Goal: Information Seeking & Learning: Learn about a topic

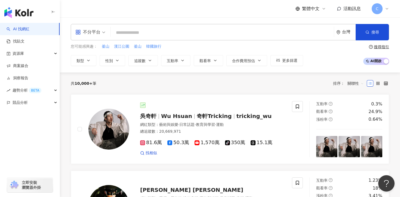
click at [165, 33] on input "search" at bounding box center [222, 32] width 219 height 10
paste input "**********"
type input "**********"
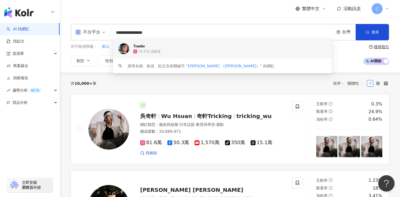
click at [165, 49] on div "75,570 追蹤者" at bounding box center [229, 51] width 193 height 5
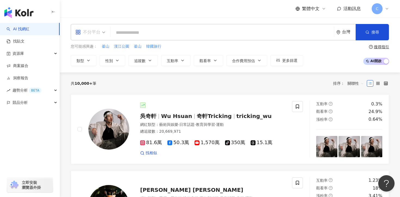
click at [102, 29] on span "不分平台" at bounding box center [90, 32] width 30 height 9
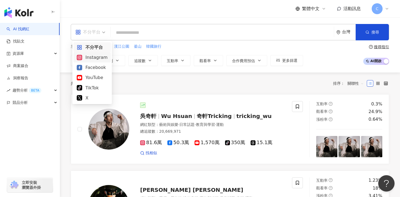
click at [97, 58] on div "Instagram" at bounding box center [92, 57] width 31 height 7
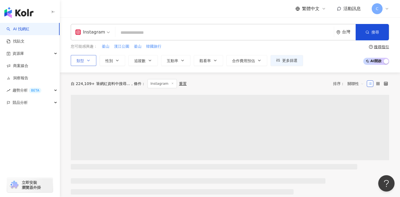
click at [87, 61] on icon "button" at bounding box center [88, 60] width 4 height 4
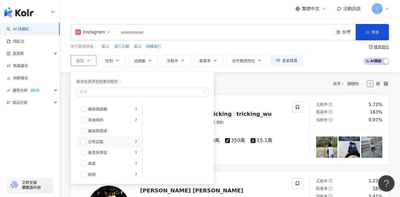
scroll to position [13, 0]
click at [148, 57] on button "追蹤數" at bounding box center [142, 60] width 29 height 11
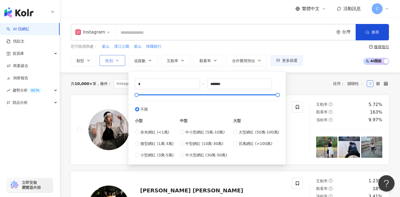
click at [110, 64] on button "性別" at bounding box center [113, 60] width 26 height 11
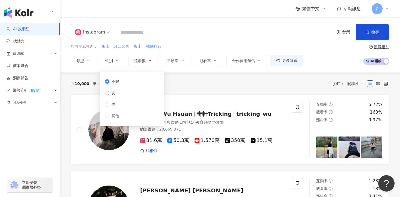
click at [110, 91] on span "女" at bounding box center [113, 93] width 8 height 6
click at [150, 59] on icon "button" at bounding box center [150, 60] width 4 height 4
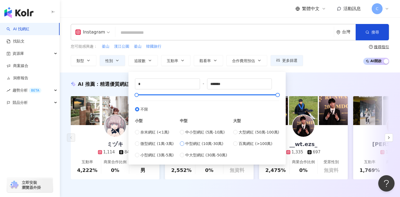
type input "******"
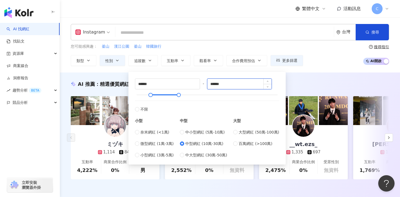
click at [215, 84] on input "******" at bounding box center [239, 84] width 65 height 10
type input "******"
click at [234, 44] on div "您可能感興趣： 釜山 漢江公園 釜山 韓國旅行" at bounding box center [187, 47] width 232 height 6
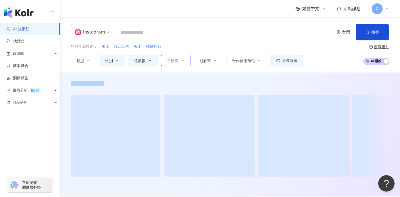
click at [174, 60] on span "互動率" at bounding box center [172, 61] width 11 height 4
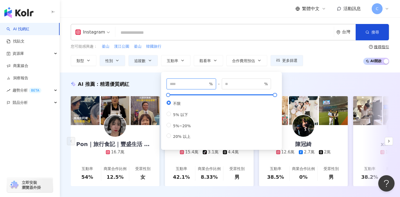
click at [178, 85] on input "number" at bounding box center [189, 84] width 38 height 6
type input "*"
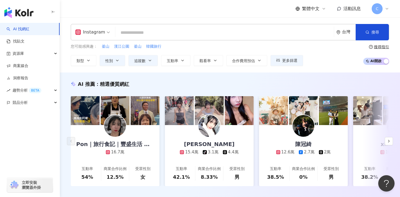
click at [204, 47] on div "您可能感興趣： 釜山 漢江公園 釜山 韓國旅行" at bounding box center [187, 47] width 232 height 6
click at [206, 60] on span "觀看率" at bounding box center [205, 61] width 11 height 4
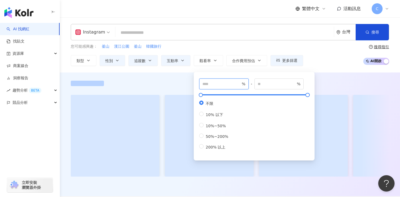
click at [212, 81] on input "number" at bounding box center [222, 84] width 38 height 6
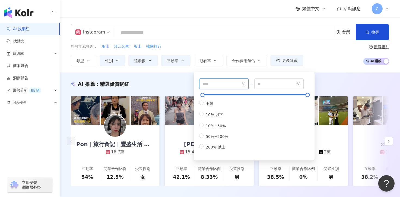
type input "***"
click at [236, 47] on div "您可能感興趣： 釜山 漢江公園 釜山 韓國旅行" at bounding box center [187, 47] width 232 height 6
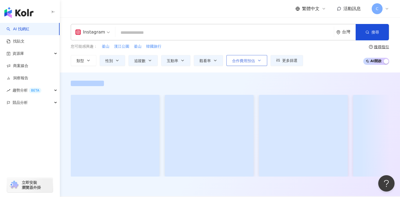
click at [246, 61] on span "合作費用預估" at bounding box center [243, 61] width 23 height 4
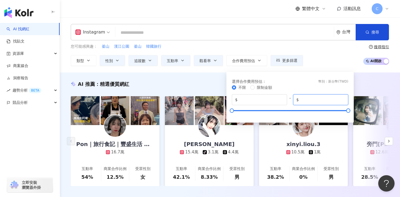
click at [318, 100] on input "*******" at bounding box center [322, 100] width 45 height 6
type input "******"
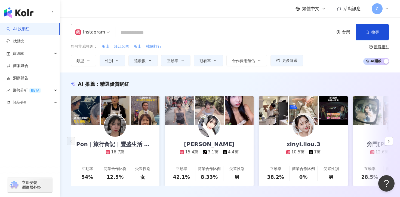
click at [328, 57] on div "您可能感興趣： 釜山 漢江公園 釜山 韓國旅行 類型 性別 追蹤數 互動率 觀看率 合作費用預估 更多篩選 ****** - ****** 不限 小型 奈米網…" at bounding box center [230, 55] width 319 height 22
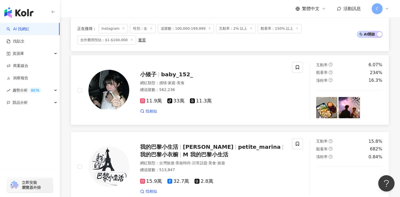
scroll to position [622, 0]
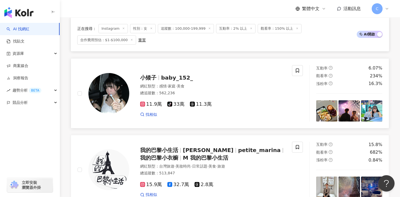
click at [151, 81] on div "小矮子 baby_152_ 網紅類型 ： 感情 · 家庭 · 美食 總追蹤數 ： 562,236 11.9萬 tiktok-icon 33萬 11.3萬 找相似" at bounding box center [207, 93] width 156 height 48
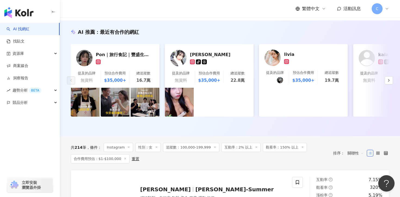
scroll to position [0, 0]
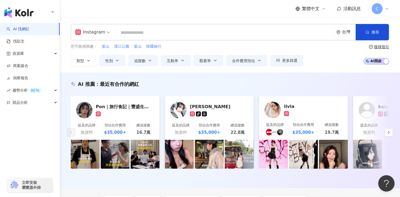
click at [159, 28] on input "search" at bounding box center [225, 32] width 214 height 10
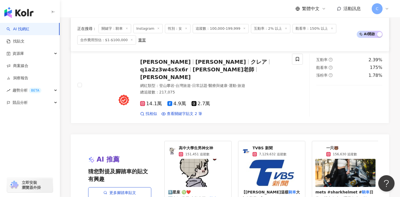
scroll to position [1190, 0]
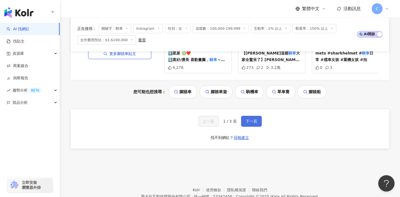
click at [249, 116] on button "下一頁" at bounding box center [251, 121] width 21 height 11
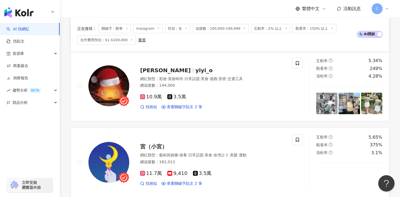
scroll to position [952, 0]
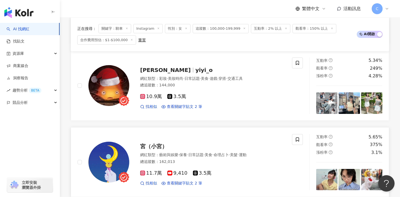
click at [150, 146] on span "宮（小宮）" at bounding box center [153, 146] width 27 height 7
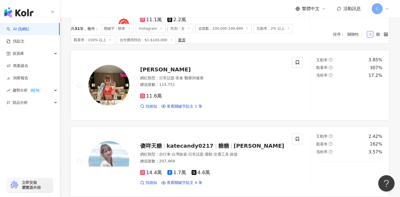
scroll to position [0, 0]
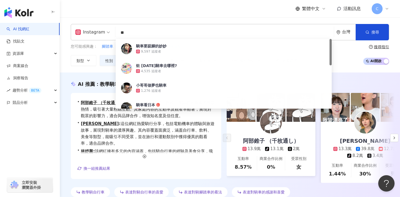
drag, startPoint x: 137, startPoint y: 32, endPoint x: 100, endPoint y: 32, distance: 37.3
click at [100, 32] on div "Instagram ** 台灣 搜尋 9905b760-bc4f-4d94-92c8-f59245044179 騎車要踮腳的妙妙 9,597 追蹤者 欸 今天…" at bounding box center [230, 32] width 319 height 16
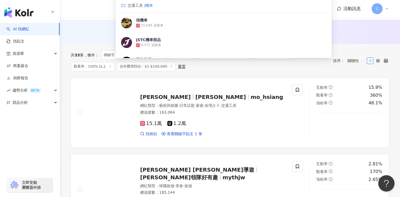
scroll to position [51, 0]
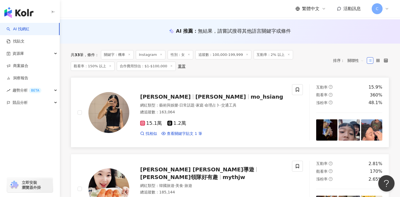
click at [186, 96] on span "Anuwai Hamawaki" at bounding box center [165, 96] width 51 height 7
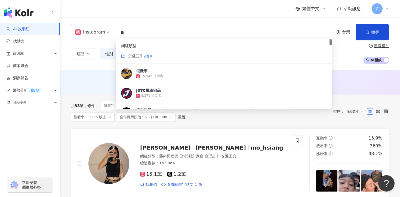
drag, startPoint x: 145, startPoint y: 30, endPoint x: 103, endPoint y: 29, distance: 41.9
click at [103, 29] on div "Instagram ** 台灣 搜尋 customizedTag 網紅類型 交通工具 / 機車 很機車 15,545 追蹤者 JSTC機車部品 4,371 追…" at bounding box center [230, 32] width 319 height 16
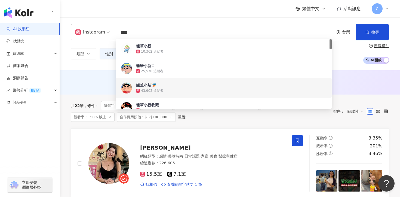
type input "****"
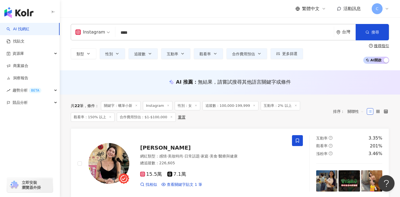
click at [93, 78] on div "AI 推薦 ： 無結果，請嘗試搜尋其他語言關鍵字或條件" at bounding box center [230, 82] width 340 height 24
click at [222, 106] on span "追蹤數：100,000-199,999" at bounding box center [231, 105] width 56 height 9
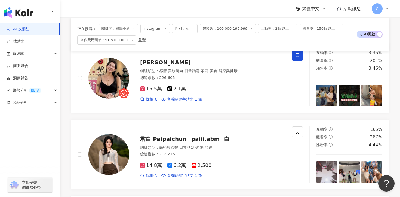
scroll to position [80, 0]
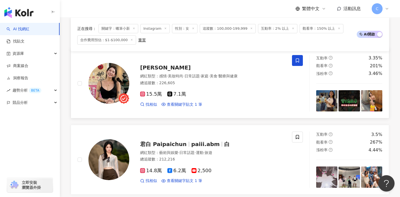
click at [158, 69] on span "Veeda Chang" at bounding box center [165, 67] width 51 height 7
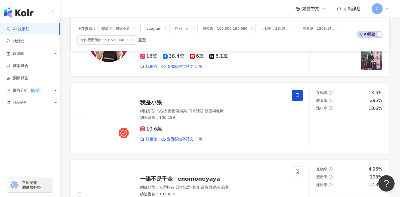
scroll to position [321, 0]
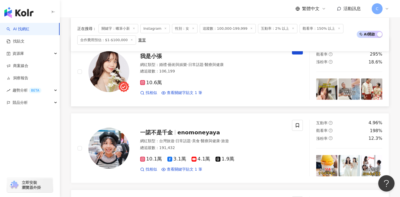
click at [151, 59] on div "我是小張" at bounding box center [212, 56] width 145 height 8
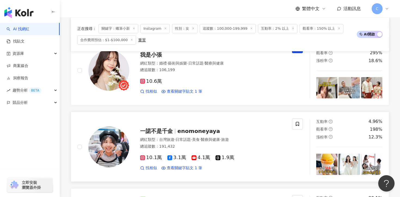
scroll to position [363, 0]
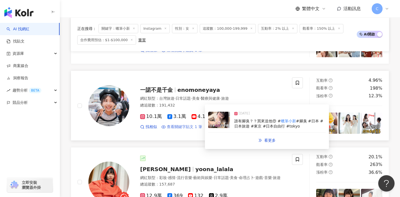
click at [193, 127] on span "查看關鍵字貼文 1 筆" at bounding box center [184, 126] width 35 height 5
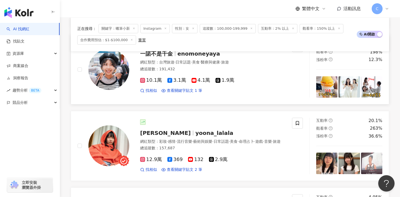
scroll to position [408, 0]
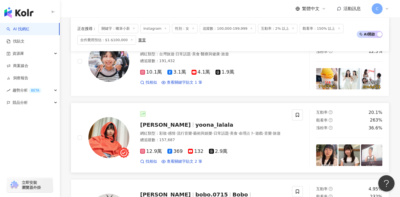
click at [163, 122] on span "U娜 Yoona" at bounding box center [165, 124] width 51 height 7
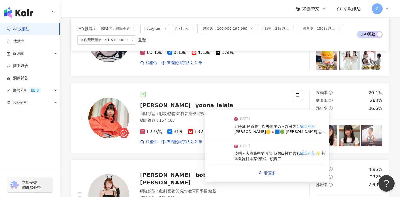
scroll to position [425, 0]
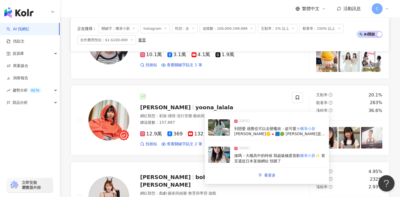
click at [266, 130] on span "到戀愛 感覺也可以去變魔術 - 超可愛ㄉ" at bounding box center [267, 128] width 66 height 4
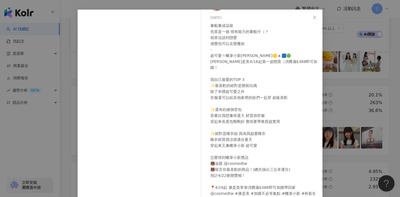
scroll to position [38, 0]
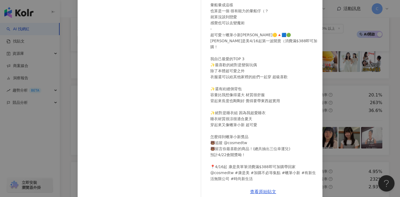
click at [267, 194] on div "查看原始貼文" at bounding box center [263, 192] width 119 height 16
click at [266, 192] on link "查看原始貼文" at bounding box center [263, 191] width 26 height 5
click at [74, 92] on div "U娜 Yoona 2025/4/16 暈船暈成這樣 也算是一個 很有能力的暈船仔（？ 就算沒談到戀愛 感覺也可以去變魔術 - 超可愛ㄉ蠟筆小新周邊🟡🔺🟦🟢 康…" at bounding box center [200, 98] width 400 height 197
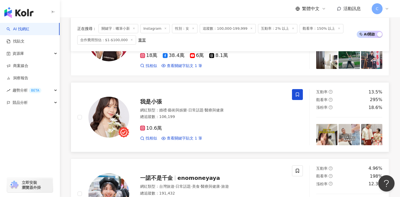
scroll to position [271, 0]
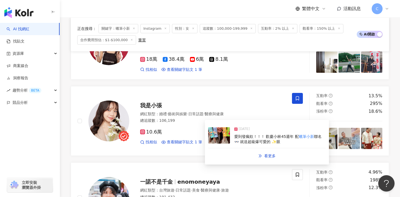
click at [272, 140] on span "聯名👓 就送超級爆可愛的 ✨眼" at bounding box center [277, 139] width 87 height 10
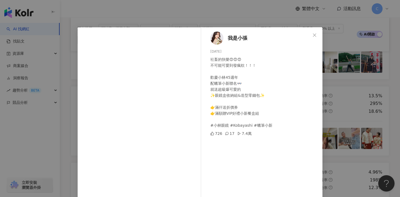
scroll to position [47, 0]
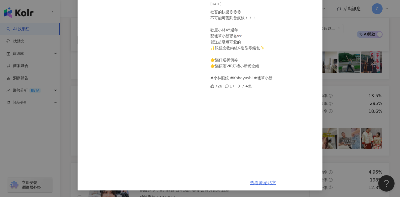
click at [267, 182] on link "查看原始貼文" at bounding box center [263, 182] width 26 height 5
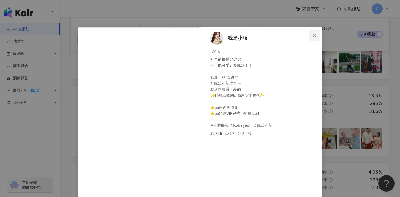
click at [314, 36] on icon "close" at bounding box center [315, 35] width 4 height 4
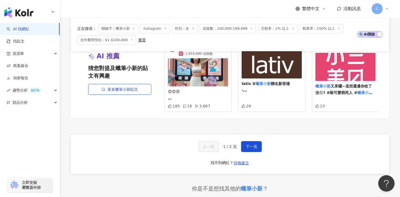
scroll to position [1070, 0]
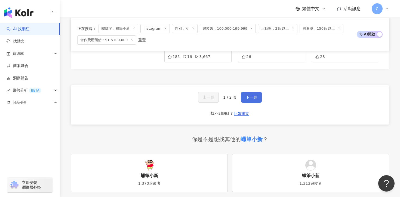
click at [249, 95] on span "下一頁" at bounding box center [251, 97] width 11 height 4
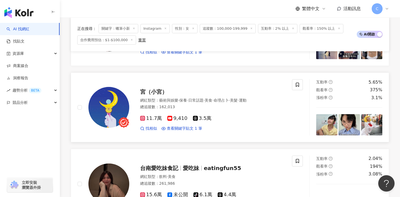
scroll to position [286, 0]
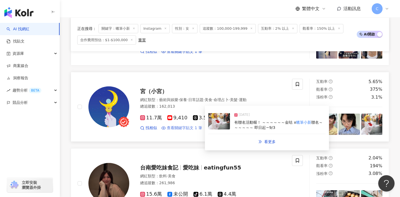
click at [184, 127] on span "查看關鍵字貼文 1 筆" at bounding box center [184, 127] width 35 height 5
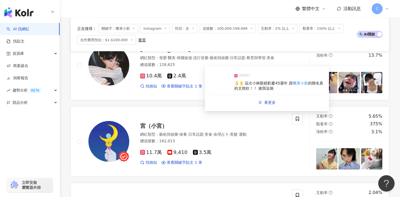
scroll to position [254, 0]
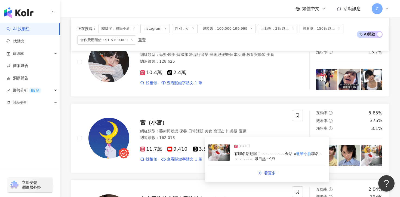
click at [254, 156] on div "有聯名活動喔！ ～～～～～～金咕 x 蠟筆小新 聯名～～～～～～ 即日起~9/3" at bounding box center [279, 156] width 91 height 11
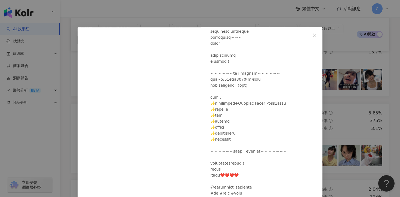
scroll to position [47, 0]
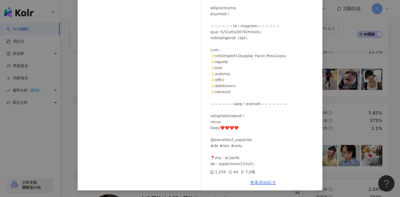
click at [267, 181] on link "查看原始貼文" at bounding box center [263, 182] width 26 height 5
click at [66, 54] on div "宮（小宮） 2025/8/25 1,259 40 7.6萬 查看原始貼文" at bounding box center [200, 98] width 400 height 197
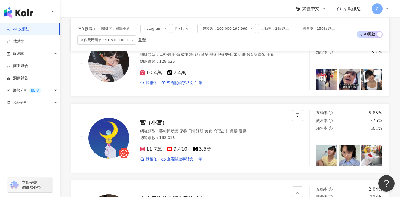
click at [195, 27] on span "性別：女" at bounding box center [185, 28] width 26 height 9
click at [193, 27] on icon at bounding box center [193, 28] width 3 height 3
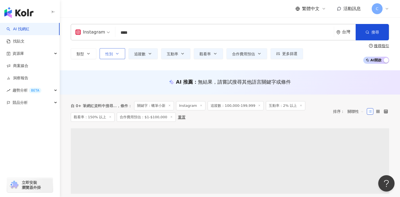
click at [115, 54] on icon "button" at bounding box center [117, 53] width 4 height 4
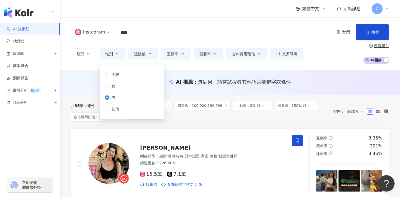
click at [264, 122] on div "共 35 筆 條件 ： 關鍵字：蠟筆小新 Instagram 追蹤數：100,000-199,999 互動率：2% 以上 觀看率：150% 以上 合作費用預估…" at bounding box center [199, 111] width 257 height 21
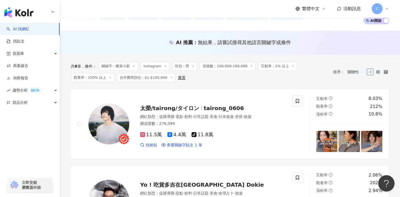
scroll to position [58, 0]
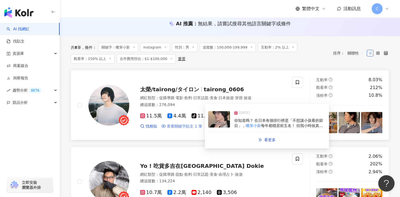
click at [183, 127] on span "查看關鍵字貼文 1 筆" at bounding box center [184, 126] width 35 height 5
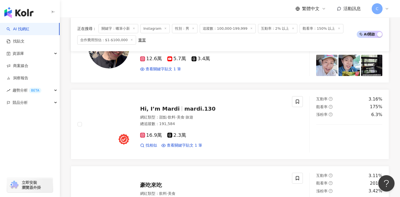
scroll to position [254, 0]
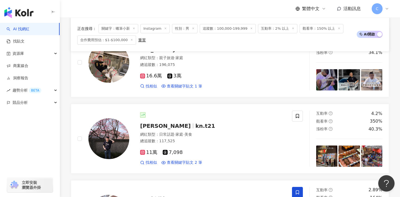
click at [192, 27] on icon at bounding box center [193, 28] width 3 height 3
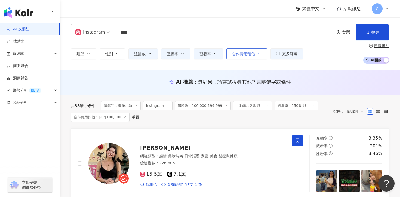
click at [261, 56] on button "合作費用預估" at bounding box center [247, 53] width 41 height 11
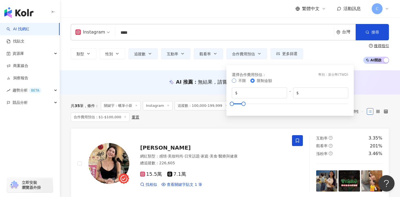
click at [243, 80] on span "不限" at bounding box center [242, 80] width 8 height 4
type input "*******"
click at [205, 109] on span "追蹤數：100,000-199,999" at bounding box center [203, 105] width 56 height 9
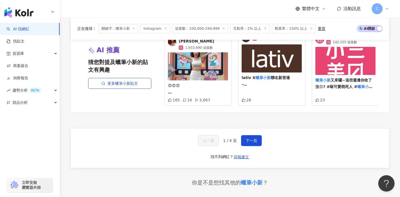
scroll to position [1048, 0]
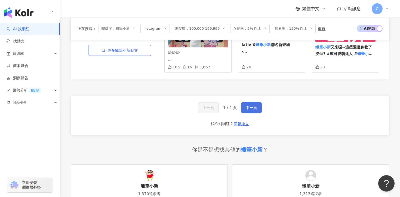
click at [253, 105] on span "下一頁" at bounding box center [251, 107] width 11 height 4
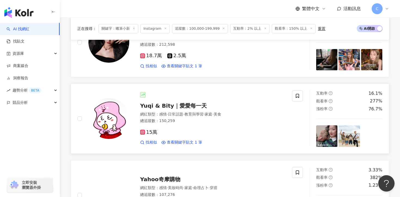
scroll to position [421, 0]
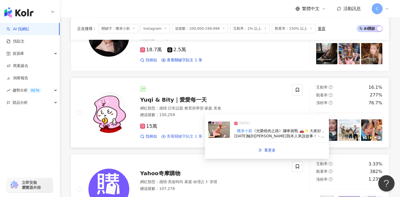
click at [190, 137] on span "查看關鍵字貼文 1 筆" at bounding box center [184, 136] width 35 height 5
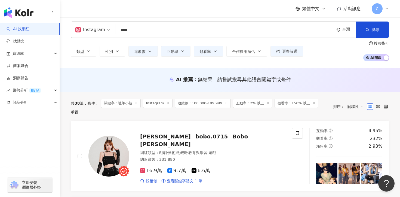
scroll to position [0, 0]
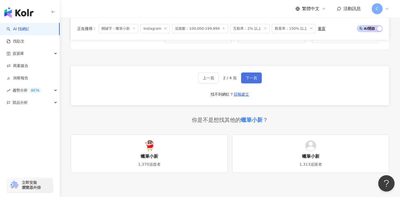
click at [256, 82] on button "下一頁" at bounding box center [251, 77] width 21 height 11
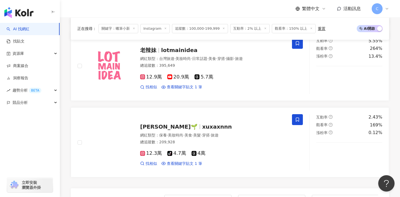
scroll to position [846, 0]
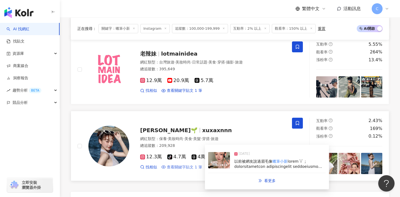
click at [191, 169] on span "查看關鍵字貼文 1 筆" at bounding box center [184, 166] width 35 height 5
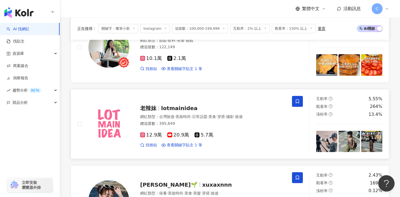
scroll to position [1033, 0]
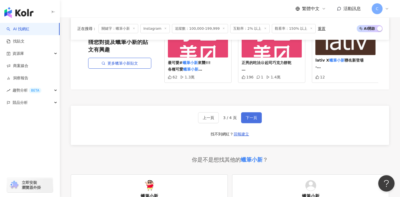
click at [244, 117] on button "下一頁" at bounding box center [251, 117] width 21 height 11
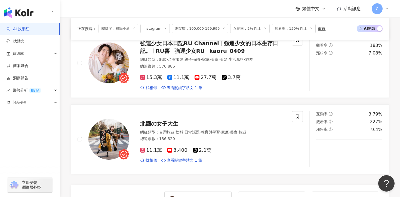
scroll to position [74, 0]
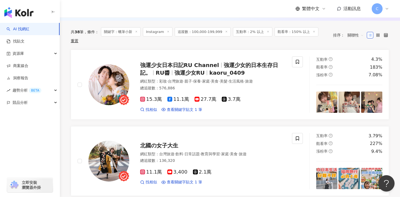
click at [267, 31] on icon at bounding box center [268, 31] width 3 height 3
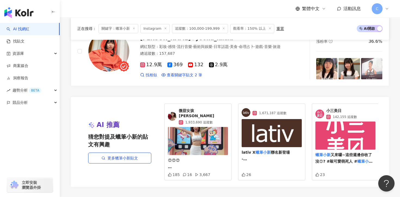
scroll to position [994, 0]
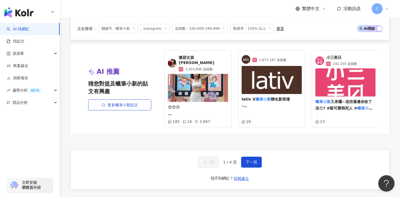
click at [248, 165] on div "上一頁 1 / 4 頁 下一頁 找不到網紅？ 回報建立" at bounding box center [230, 169] width 319 height 39
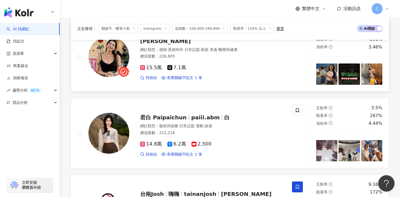
scroll to position [0, 0]
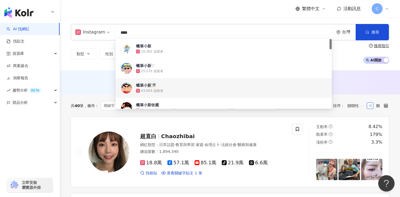
drag, startPoint x: 144, startPoint y: 35, endPoint x: 86, endPoint y: 28, distance: 58.4
click at [86, 28] on div "Instagram **** 台灣 搜尋 7a42b92e-b614-4f8f-9ccc-6fd42bb6c6ee ccf86153-e35a-4759-b0…" at bounding box center [230, 32] width 319 height 16
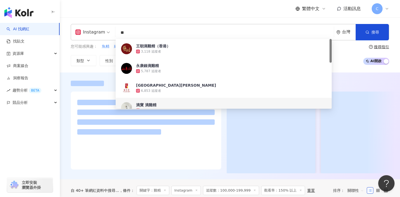
click at [69, 74] on div at bounding box center [230, 125] width 340 height 107
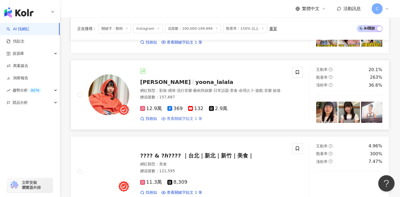
scroll to position [213, 0]
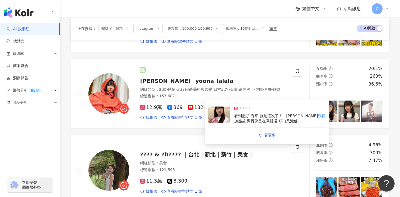
click at [246, 117] on span "看到盡頭 看來 就是這次了！ - 芳茲滴" at bounding box center [276, 116] width 84 height 4
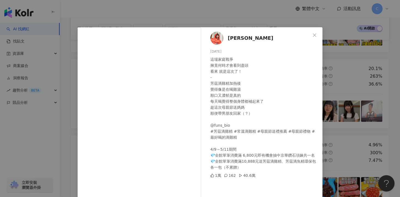
scroll to position [47, 0]
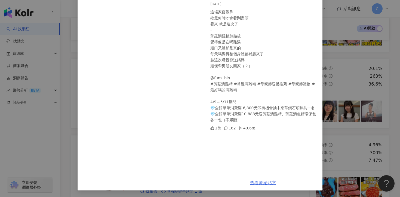
click at [267, 182] on link "查看原始貼文" at bounding box center [263, 182] width 26 height 5
click at [354, 47] on div "U娜 Yoona 2025/4/18 這場家庭戰爭 揪竟何時才會看到盡頭 看來 就是這次了！ - 芳茲滴雞精加熱後 覺得像是在喝雞湯 順口又濃郁是真的 每天喝…" at bounding box center [200, 98] width 400 height 197
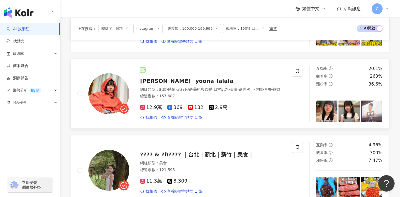
scroll to position [0, 0]
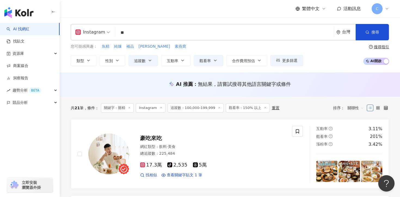
click at [175, 31] on input "**" at bounding box center [225, 32] width 214 height 10
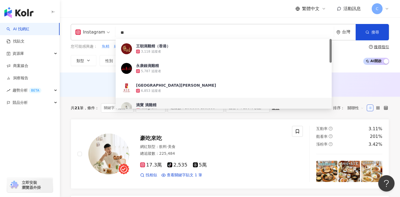
click at [175, 31] on input "**" at bounding box center [225, 32] width 214 height 10
paste input "*"
type input "***"
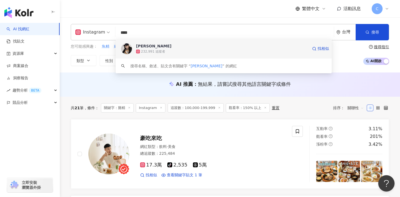
click at [178, 48] on span "陳俞丁" at bounding box center [222, 45] width 172 height 5
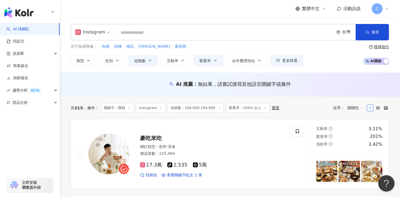
paste input "******"
type input "******"
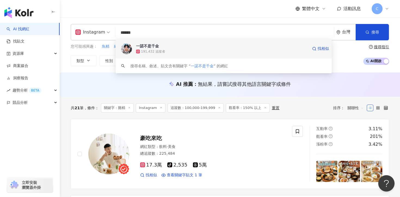
click at [172, 42] on div "一諾不是千金 191,432 追蹤者 找相似" at bounding box center [224, 49] width 216 height 20
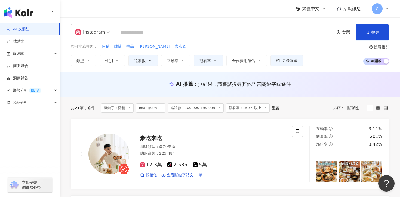
click at [129, 31] on input "search" at bounding box center [225, 32] width 214 height 10
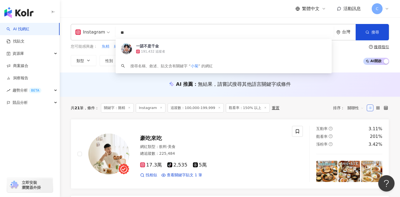
type input "**"
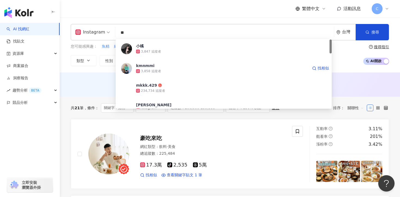
scroll to position [19, 0]
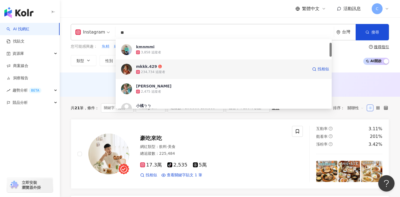
click at [158, 71] on div "234,734 追蹤者" at bounding box center [153, 72] width 24 height 5
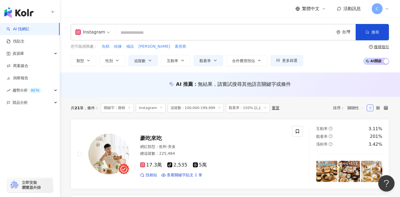
paste input "***"
type input "***"
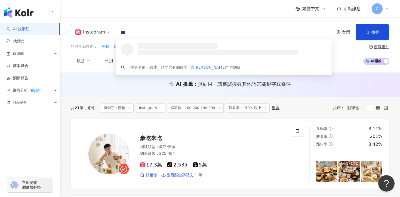
scroll to position [0, 0]
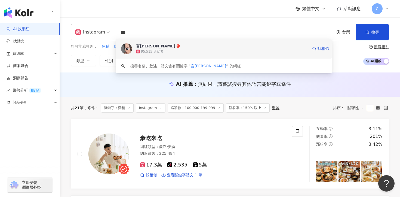
click at [163, 48] on span "言[PERSON_NAME]" at bounding box center [222, 45] width 172 height 5
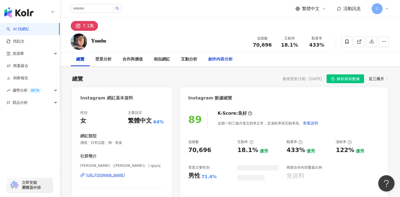
click at [230, 56] on div "創作內容分析" at bounding box center [220, 60] width 35 height 14
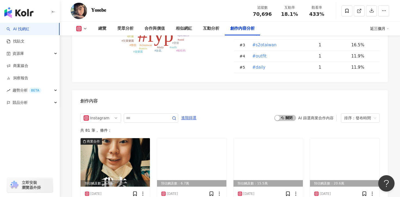
scroll to position [1647, 0]
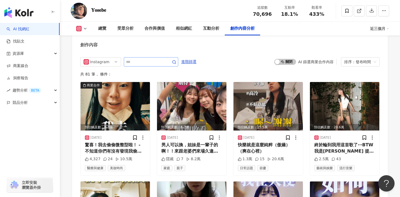
click at [164, 57] on span at bounding box center [151, 61] width 54 height 9
click at [164, 59] on input "text" at bounding box center [145, 62] width 38 height 7
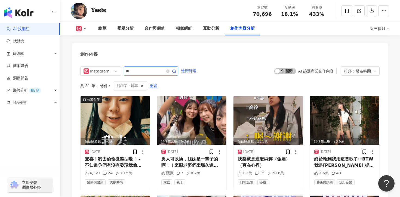
scroll to position [1635, 0]
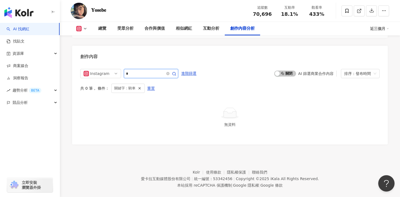
type input "*"
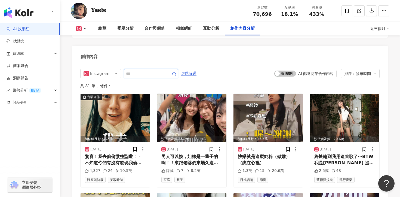
scroll to position [1637, 0]
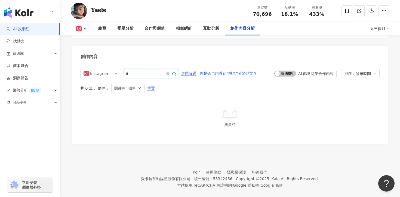
type input "*"
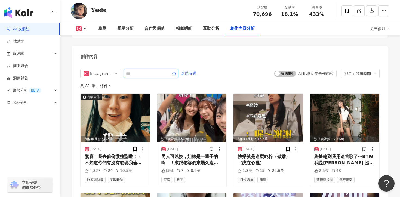
scroll to position [1637, 0]
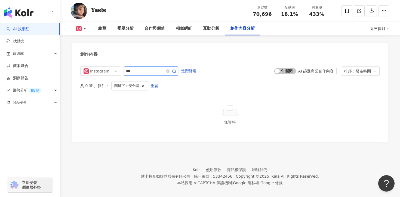
scroll to position [1635, 0]
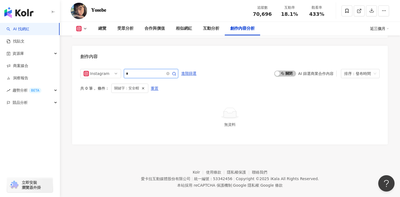
type input "*"
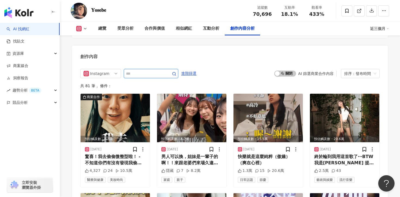
scroll to position [1637, 0]
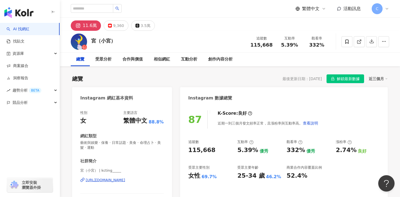
click at [125, 178] on div "https://www.instagram.com/kcting_____/" at bounding box center [105, 180] width 39 height 5
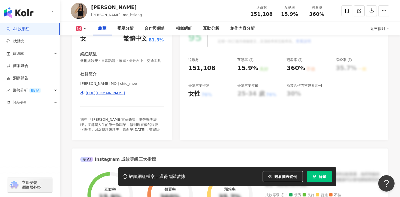
click at [111, 94] on div "[URL][DOMAIN_NAME]" at bounding box center [105, 93] width 39 height 5
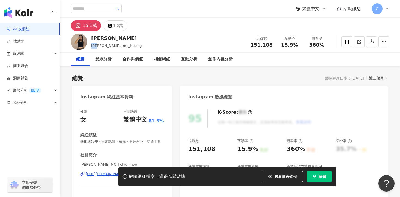
drag, startPoint x: 91, startPoint y: 44, endPoint x: 102, endPoint y: 44, distance: 10.3
click at [102, 44] on span "安努艾, mo_hsiang" at bounding box center [116, 46] width 51 height 4
copy span "安努艾"
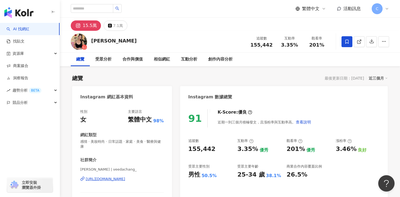
scroll to position [14, 0]
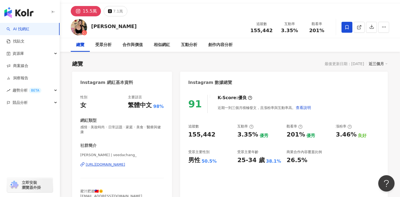
click at [125, 162] on div "[URL][DOMAIN_NAME]" at bounding box center [105, 164] width 39 height 5
click at [222, 42] on div "創作內容分析" at bounding box center [220, 45] width 25 height 7
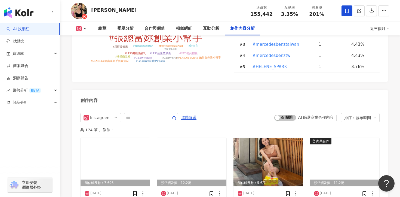
scroll to position [1669, 0]
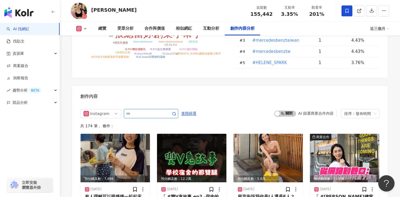
click at [138, 110] on input "text" at bounding box center [145, 113] width 38 height 7
type input "****"
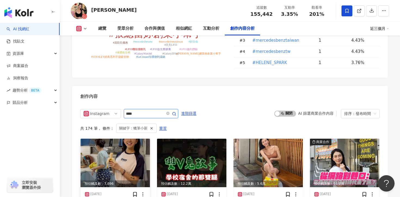
scroll to position [1700, 0]
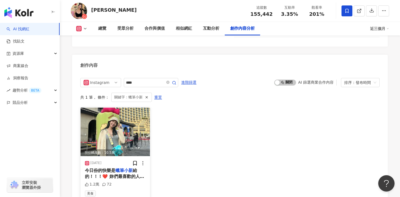
click at [118, 168] on span "給的！！！❤️ 妳們最喜歡的人物是誰？ 我最喜歡微微冷門的黑道院長啦❤️ 雖然我不是" at bounding box center [114, 179] width 59 height 23
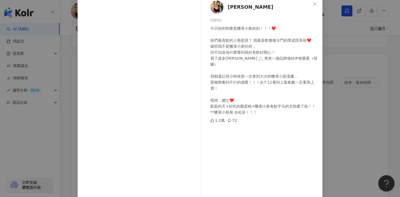
scroll to position [41, 0]
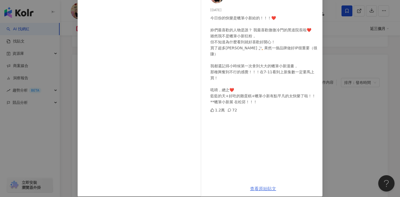
click at [258, 188] on link "查看原始貼文" at bounding box center [263, 188] width 26 height 5
click at [74, 40] on div "Veeda Chang 2025/1/14 今日份的快樂是蠟筆小新給的！！！❤️ 妳們最喜歡的人物是誰？ 我最喜歡微微冷門的黑道院長啦❤️ 雖然我不是蠟筆小新…" at bounding box center [200, 98] width 400 height 197
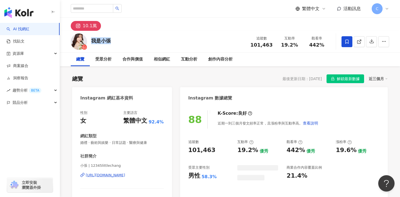
drag, startPoint x: 91, startPoint y: 41, endPoint x: 123, endPoint y: 41, distance: 32.1
click at [123, 41] on div "我是小張 追蹤數 101,463 互動率 19.2% 觀看率 442%" at bounding box center [230, 42] width 340 height 22
click at [128, 171] on div "小張 | 12345littlechang [URL][DOMAIN_NAME]" at bounding box center [122, 179] width 84 height 32
click at [125, 177] on div "[URL][DOMAIN_NAME]" at bounding box center [105, 175] width 39 height 5
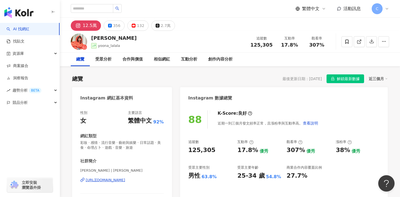
click at [125, 177] on div "U娜 Yoona | yoona_lalala_ https://www.instagram.com/yoona_lalala_/" at bounding box center [122, 184] width 84 height 32
click at [125, 180] on div "https://www.instagram.com/yoona_lalala_/" at bounding box center [105, 180] width 39 height 5
click at [180, 59] on div "互動分析" at bounding box center [189, 60] width 27 height 14
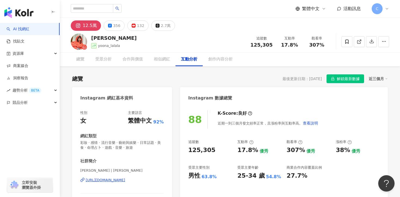
scroll to position [1088, 0]
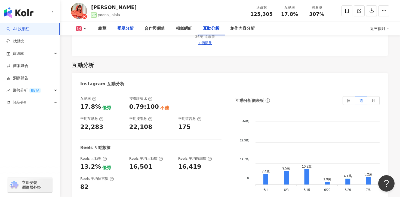
click at [124, 26] on div "受眾分析" at bounding box center [125, 28] width 16 height 7
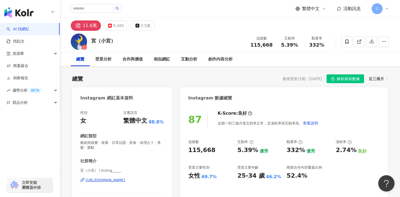
scroll to position [1678, 0]
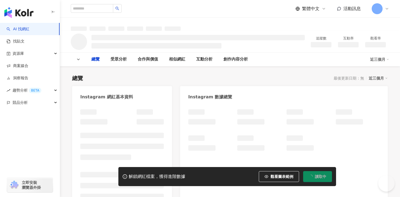
type input "****"
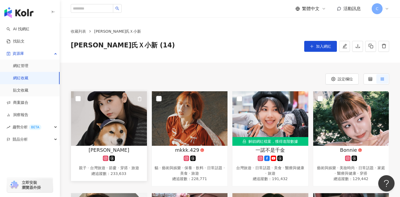
click at [112, 147] on span "[PERSON_NAME]" at bounding box center [108, 149] width 41 height 7
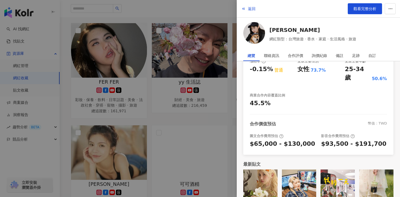
scroll to position [116, 0]
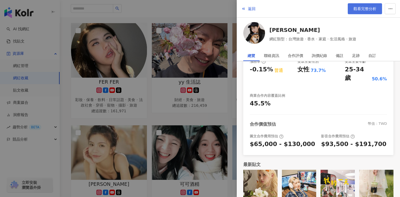
click at [366, 7] on span "觀看完整分析" at bounding box center [365, 9] width 23 height 4
click at [250, 7] on span "返回" at bounding box center [252, 9] width 8 height 4
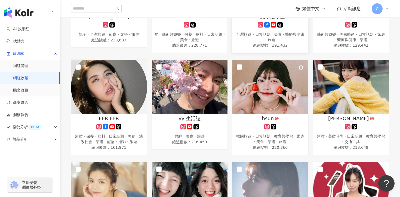
scroll to position [143, 0]
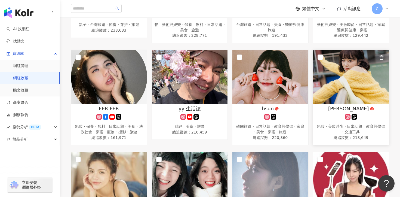
click at [325, 126] on div "彩妝 · 美妝時尚 · 日常話題 · 教育與學習 · 交通工具" at bounding box center [351, 129] width 71 height 11
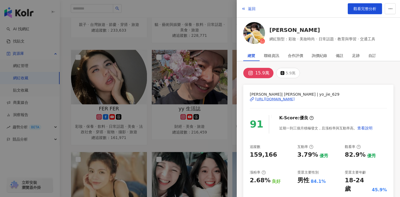
click at [273, 98] on div "https://www.instagram.com/yo_jie_629/" at bounding box center [274, 99] width 39 height 5
click at [194, 111] on div at bounding box center [200, 98] width 400 height 197
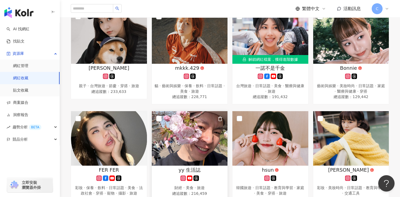
scroll to position [23, 0]
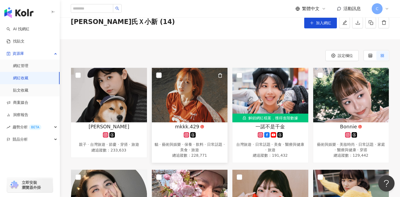
click at [172, 127] on div "mkkk.429" at bounding box center [190, 126] width 71 height 7
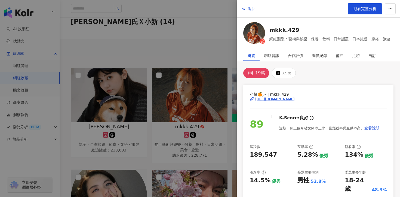
click at [271, 100] on div "https://www.instagram.com/mkkk.429/" at bounding box center [274, 99] width 39 height 5
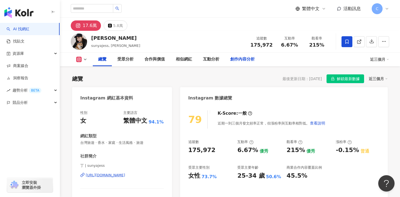
click at [243, 57] on div "創作內容分析" at bounding box center [242, 59] width 25 height 7
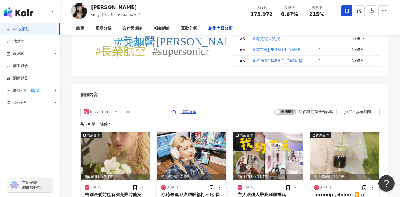
scroll to position [1634, 0]
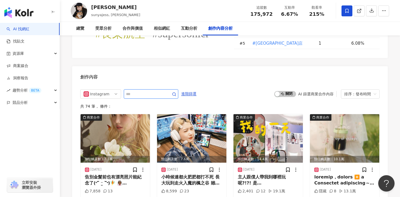
click at [157, 91] on input "text" at bounding box center [145, 94] width 38 height 7
type input "****"
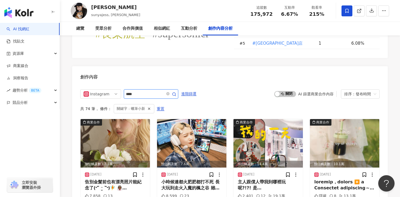
scroll to position [1651, 0]
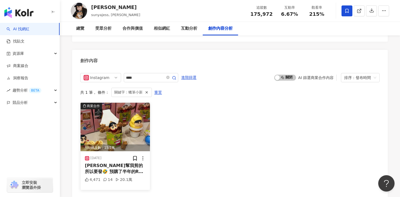
click at [104, 163] on span "[PERSON_NAME]幫我剪的所以要發🤣 預購了半年的Re-ment" at bounding box center [114, 171] width 59 height 17
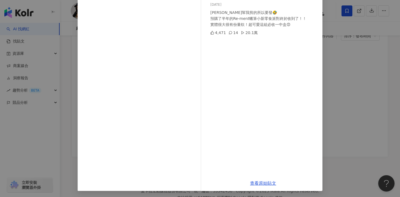
scroll to position [46, 0]
click at [259, 182] on link "查看原始貼文" at bounding box center [263, 183] width 26 height 5
click at [63, 71] on div "陳俞丁 2025/3/29 李幫我剪的所以要發🤣 預購了半年的Re-ment蠟筆小新零食派對終於收到了！！ 實體很大很有份量欸！超可愛這組必收一中盒😍 4,4…" at bounding box center [200, 98] width 400 height 197
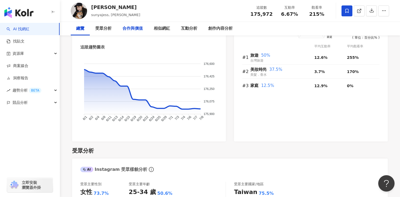
scroll to position [0, 0]
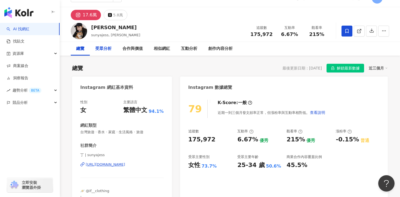
click at [96, 50] on div "受眾分析" at bounding box center [103, 48] width 16 height 7
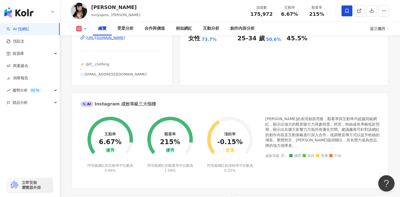
scroll to position [23, 0]
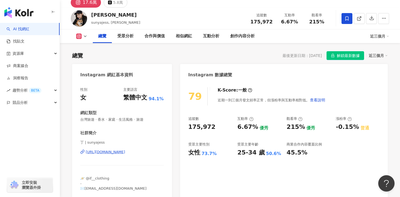
click at [118, 149] on div "丁 | sunyajess https://www.instagram.com/sunyajess/" at bounding box center [122, 156] width 84 height 32
click at [119, 151] on div "https://www.instagram.com/sunyajess/" at bounding box center [105, 151] width 39 height 5
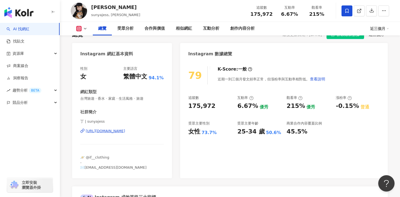
scroll to position [0, 0]
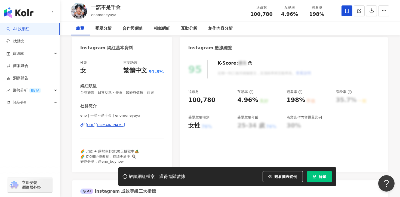
scroll to position [96, 0]
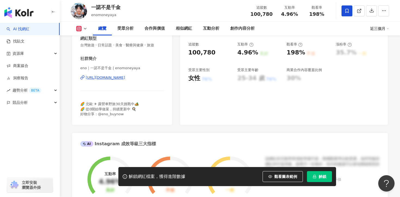
click at [125, 78] on div "https://www.instagram.com/enomoneyaya/" at bounding box center [105, 77] width 39 height 5
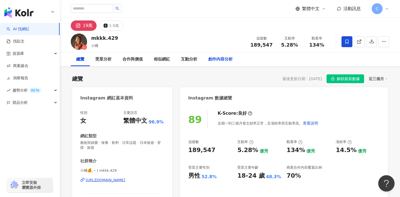
click at [214, 60] on div "創作內容分析" at bounding box center [220, 59] width 25 height 7
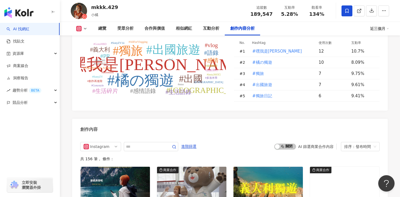
scroll to position [1627, 0]
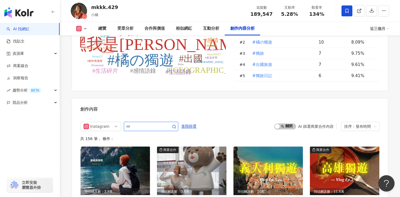
click at [157, 123] on input "text" at bounding box center [145, 126] width 38 height 7
type input "*"
type input "****"
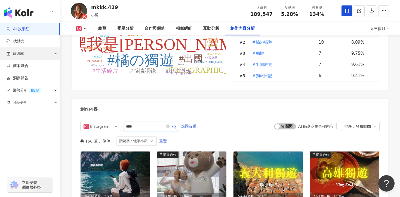
scroll to position [1682, 0]
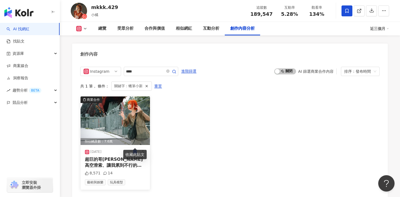
click at [111, 157] on span "超巨的哥吉拉高空滑索、讓我累到不行的" at bounding box center [114, 162] width 58 height 11
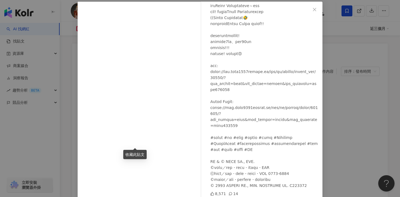
scroll to position [47, 0]
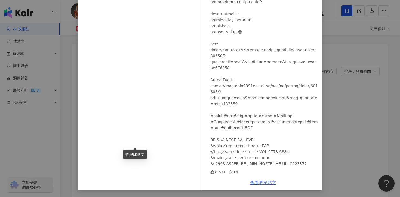
click at [265, 183] on link "查看原始貼文" at bounding box center [263, 182] width 26 height 5
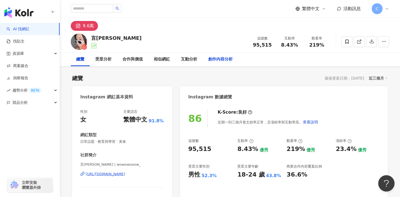
click at [227, 58] on div "創作內容分析" at bounding box center [220, 59] width 25 height 7
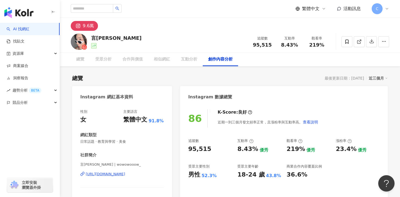
scroll to position [1531, 0]
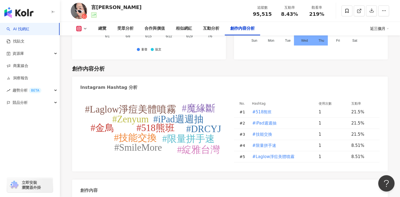
type input "****"
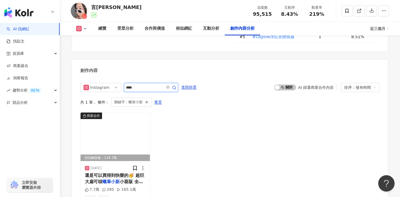
scroll to position [1701, 0]
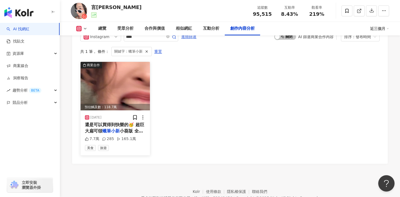
click at [122, 122] on span "還是可以買得到快樂的🥳 超巨大扁可頌" at bounding box center [114, 127] width 59 height 11
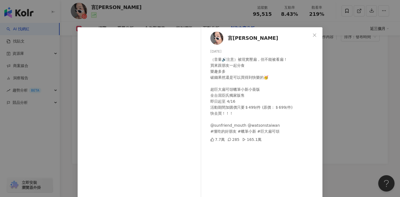
scroll to position [47, 0]
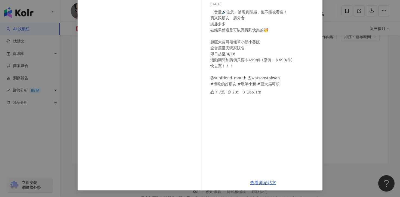
click at [259, 179] on div "查看原始貼文" at bounding box center [263, 183] width 119 height 16
click at [259, 181] on link "查看原始貼文" at bounding box center [263, 182] width 26 height 5
